Goal: Information Seeking & Learning: Learn about a topic

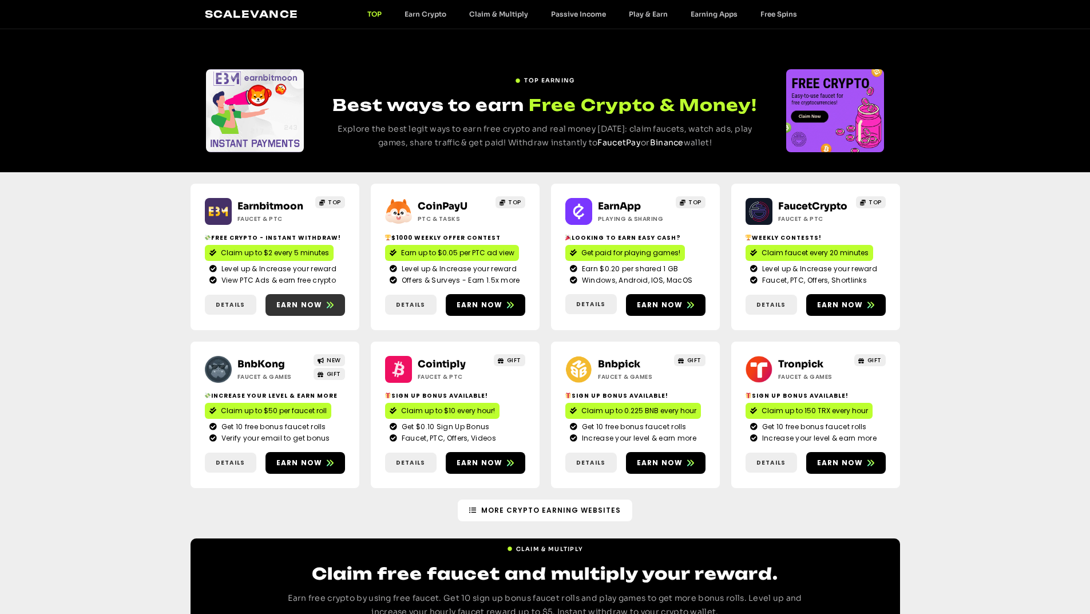
click at [309, 310] on span "Earn now" at bounding box center [299, 305] width 46 height 10
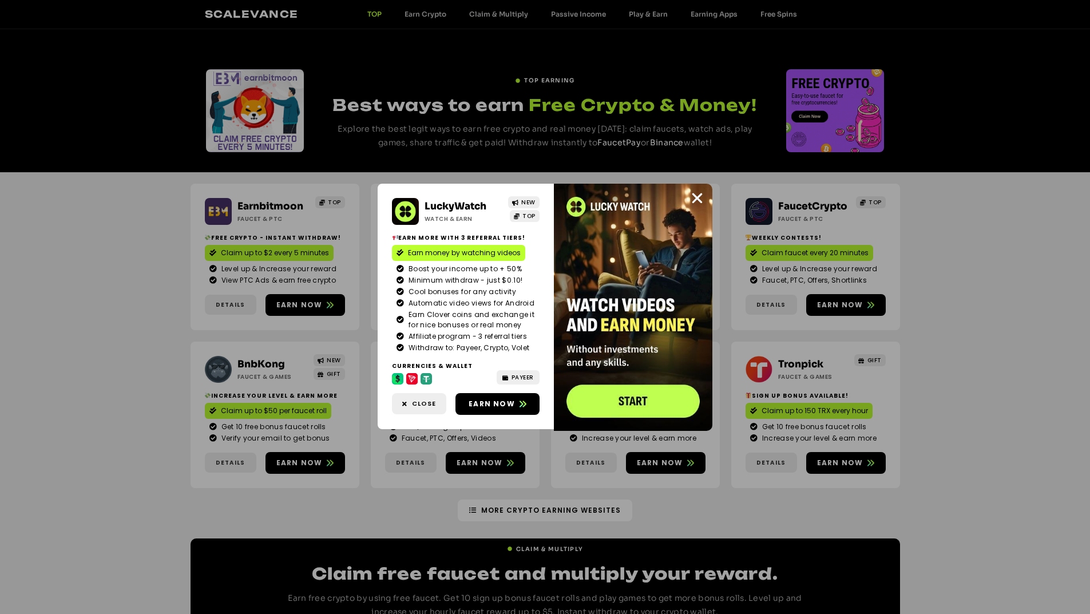
click at [961, 184] on div "LuckyWatch Watch & Earn NEW TOP Earn more with 3 referral Tiers! Earn money by …" at bounding box center [545, 307] width 1090 height 614
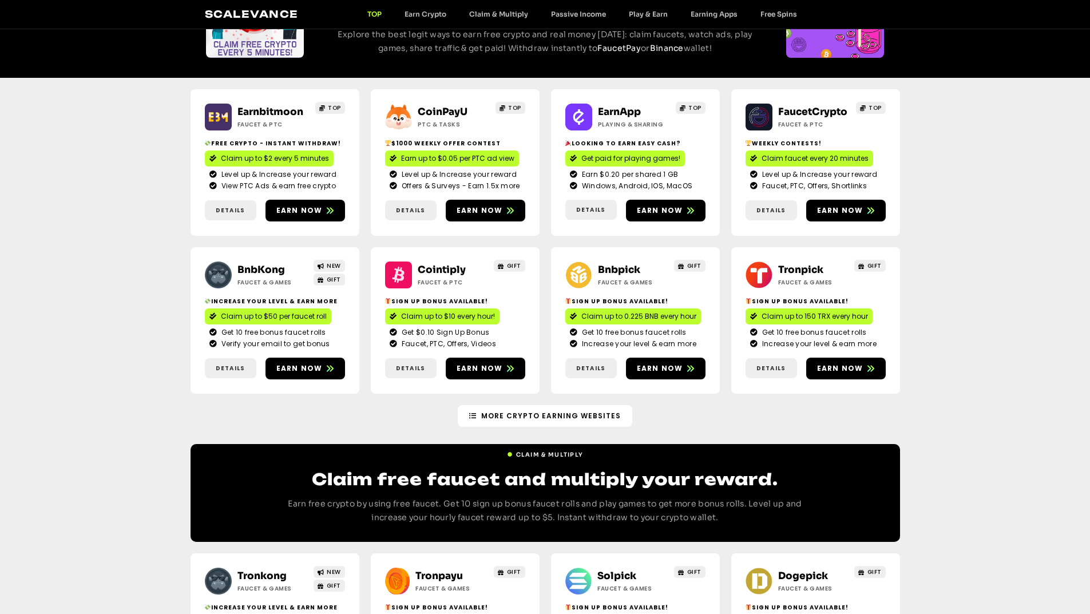
scroll to position [114, 0]
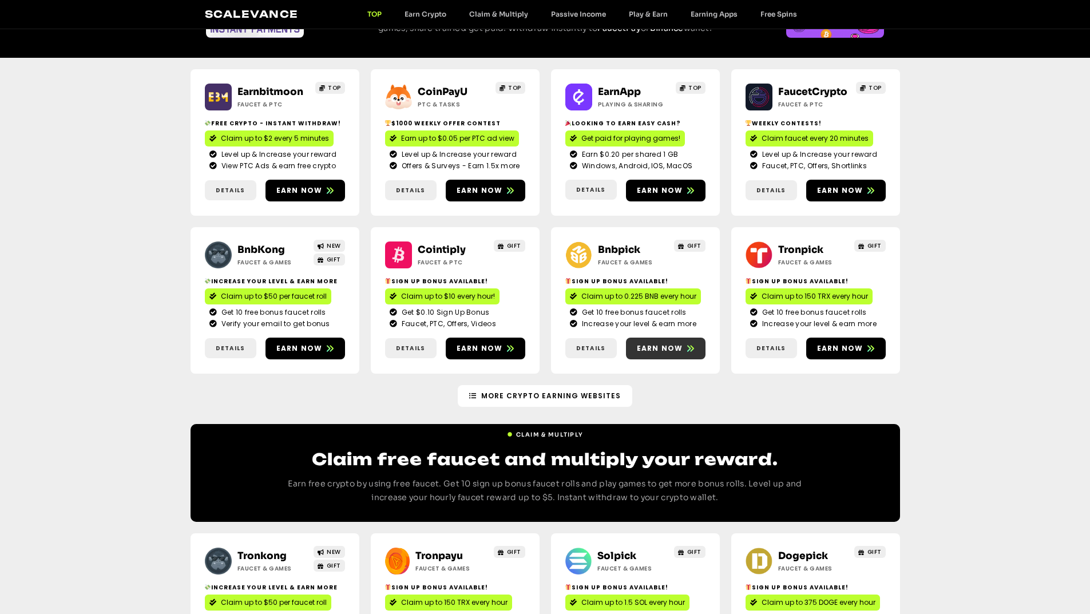
click at [651, 354] on span "Earn now" at bounding box center [660, 348] width 46 height 10
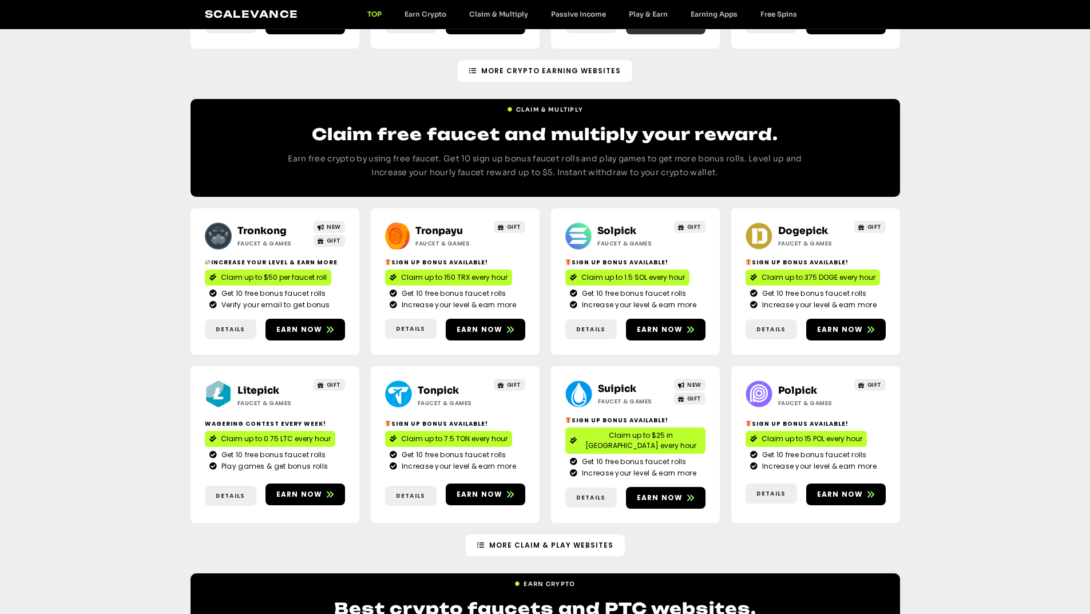
scroll to position [515, 0]
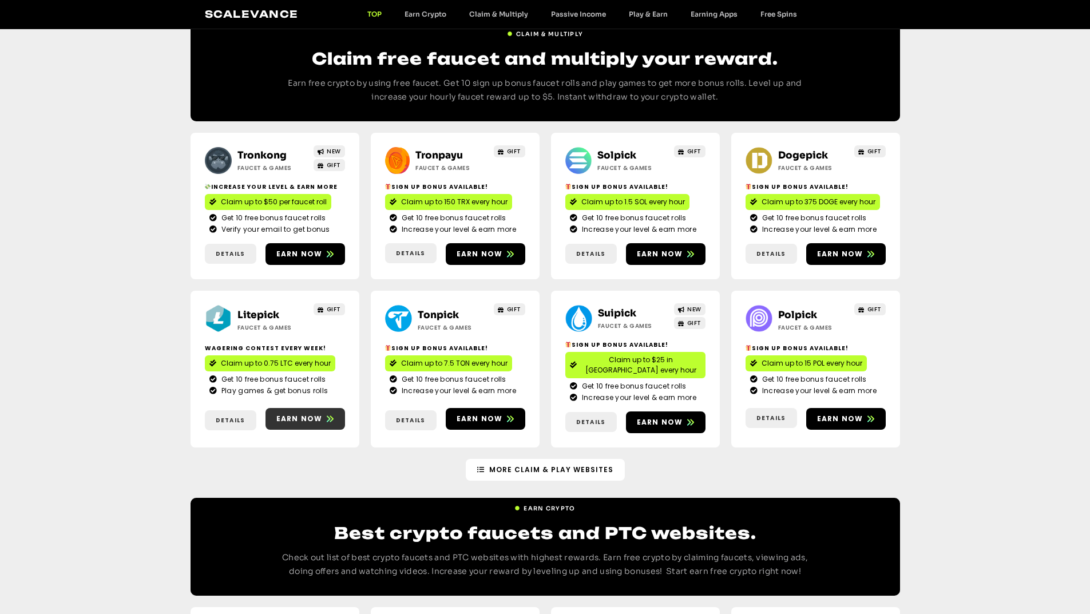
click at [293, 430] on link "Earn now" at bounding box center [305, 419] width 80 height 22
click at [666, 427] on span "Earn now" at bounding box center [660, 422] width 46 height 10
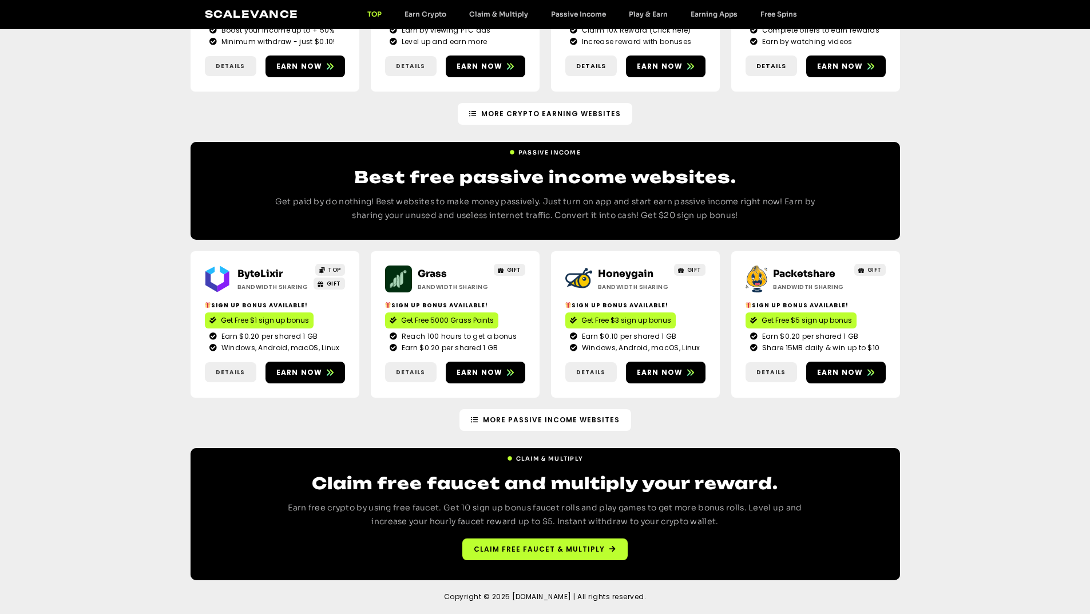
scroll to position [1222, 0]
click at [550, 416] on span "More Passive Income Websites" at bounding box center [551, 420] width 137 height 10
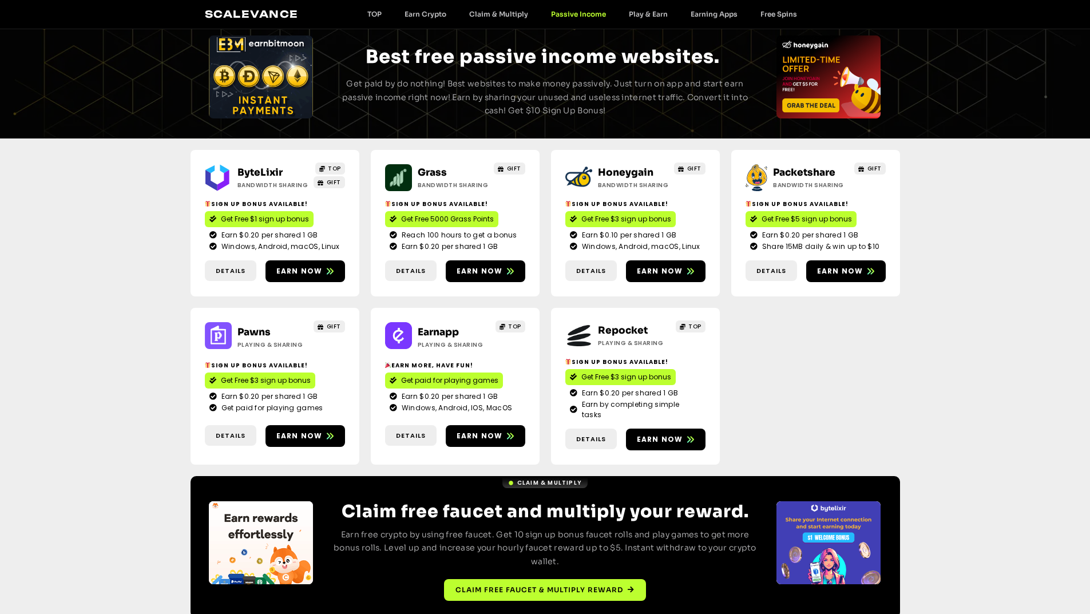
scroll to position [85, 0]
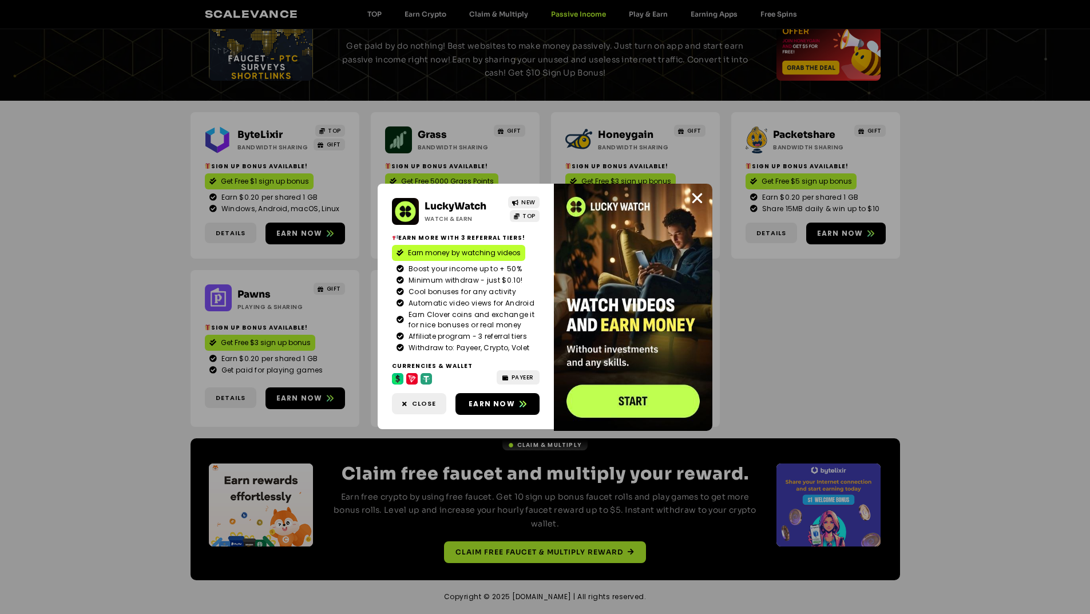
click at [626, 0] on div "LuckyWatch Watch & Earn NEW TOP Earn more with 3 referral Tiers! Earn money by …" at bounding box center [545, 307] width 1090 height 614
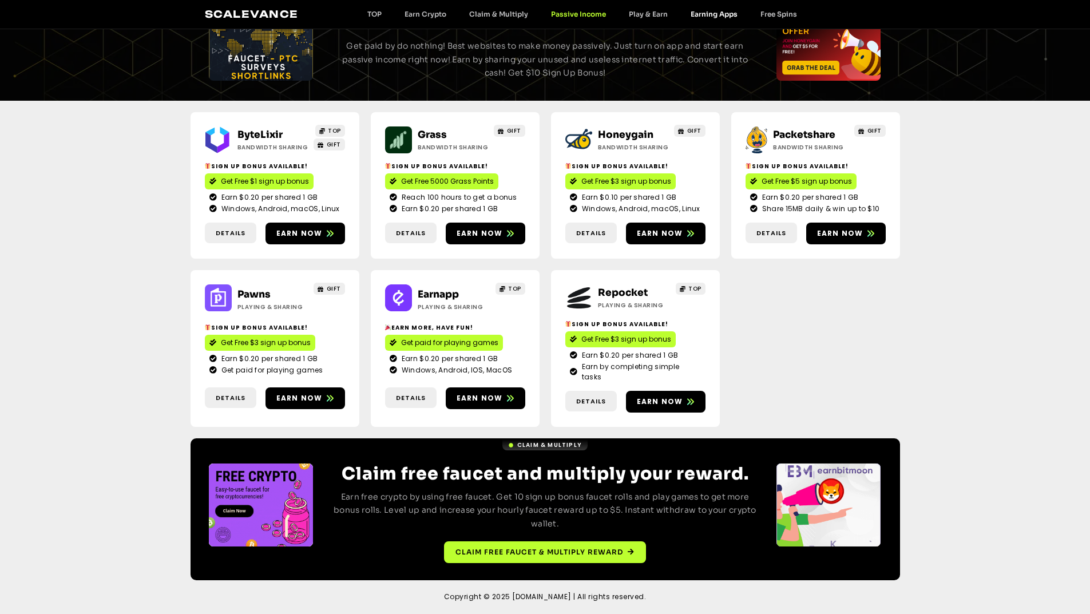
click at [705, 13] on link "Earning Apps" at bounding box center [714, 14] width 70 height 9
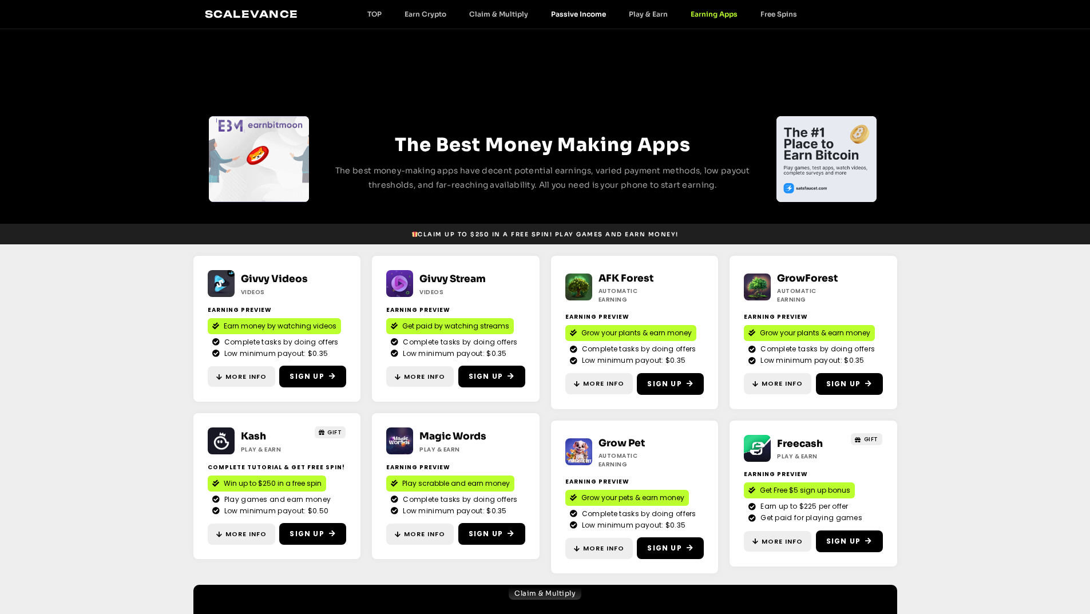
click at [576, 16] on link "Passive Income" at bounding box center [578, 14] width 78 height 9
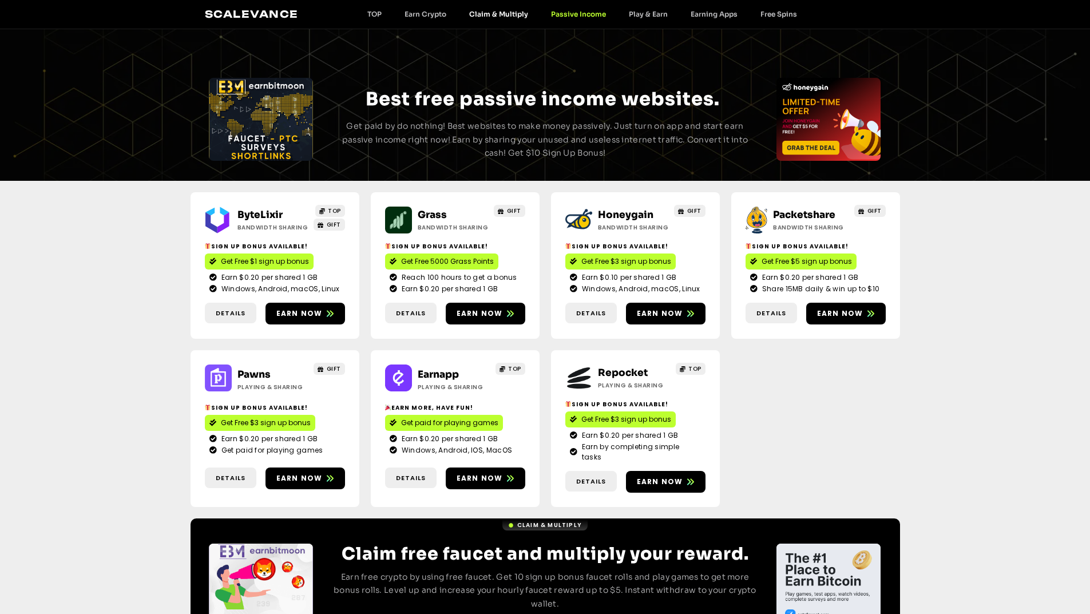
click at [490, 13] on link "Claim & Multiply" at bounding box center [499, 14] width 82 height 9
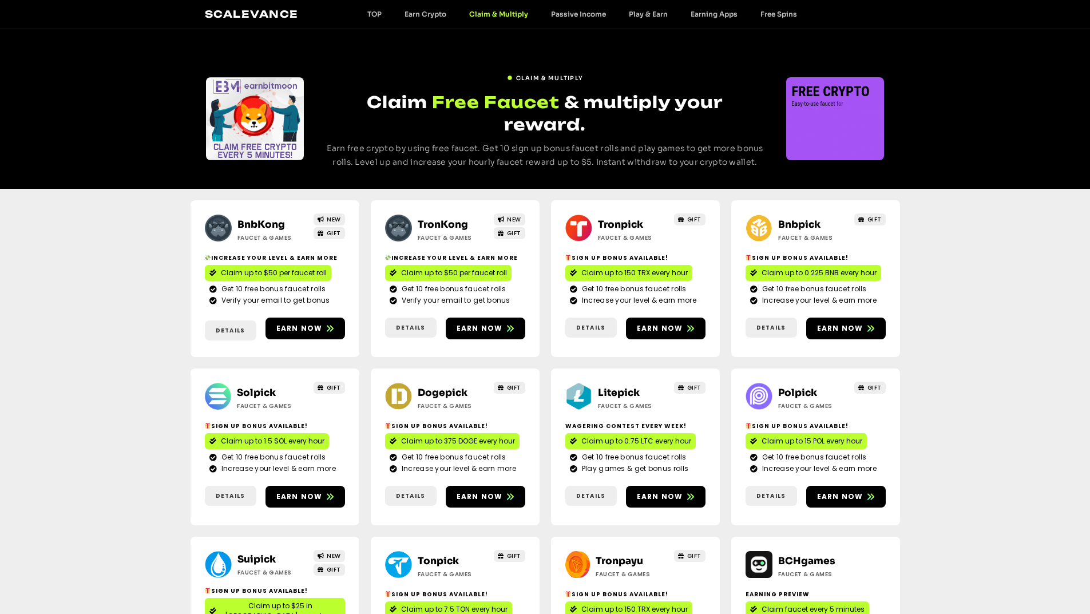
scroll to position [172, 0]
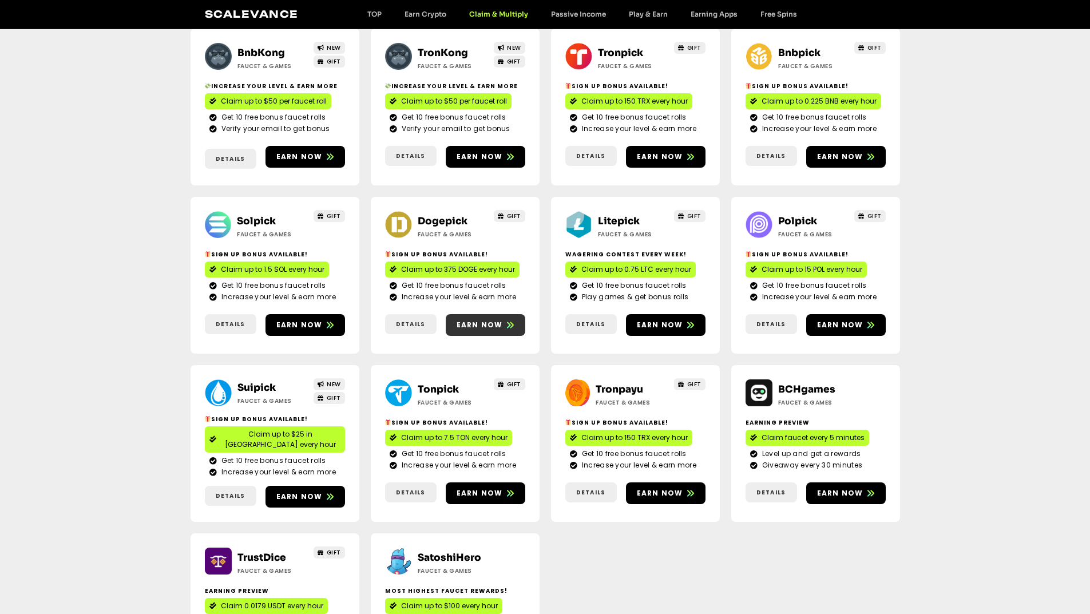
click at [499, 320] on span "Earn now" at bounding box center [480, 325] width 46 height 10
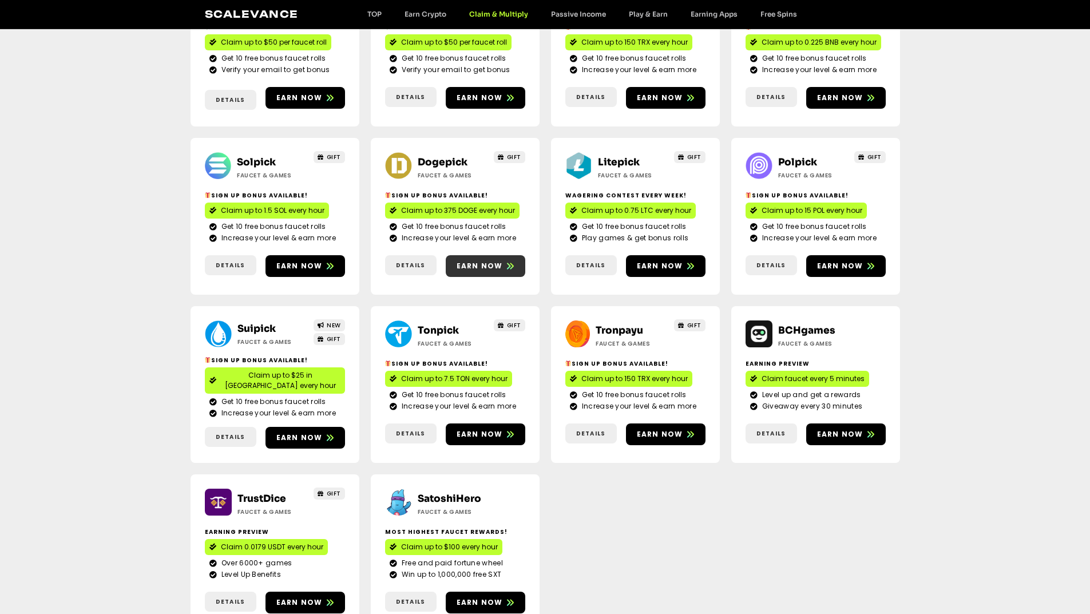
scroll to position [286, 0]
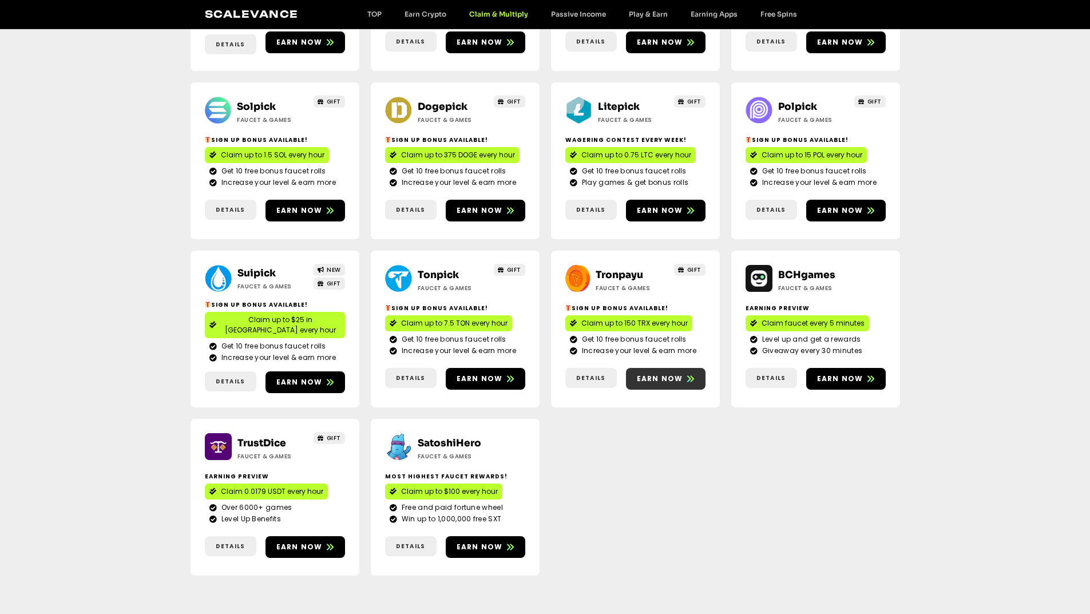
click at [644, 374] on span "Earn now" at bounding box center [660, 379] width 46 height 10
click at [473, 542] on span "Earn now" at bounding box center [480, 547] width 46 height 10
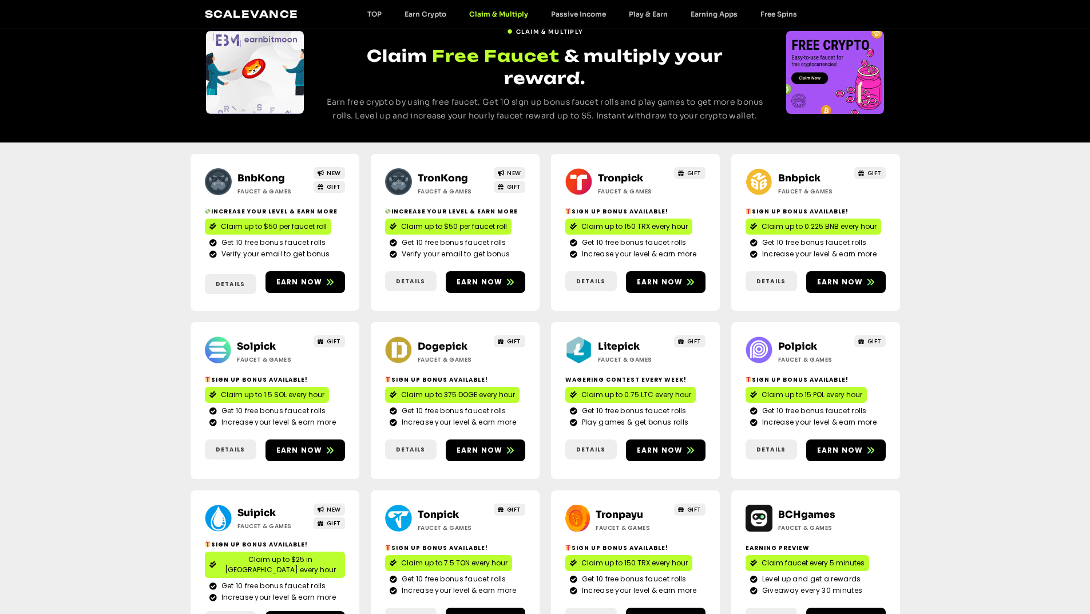
scroll to position [0, 0]
